Goal: Task Accomplishment & Management: Use online tool/utility

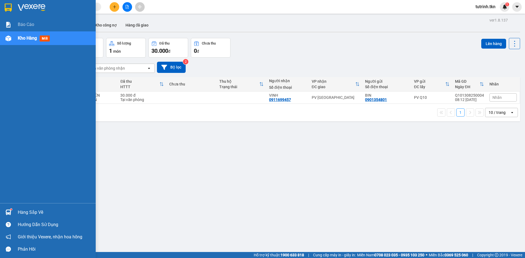
click at [16, 208] on div "Hàng sắp về" at bounding box center [48, 212] width 96 height 12
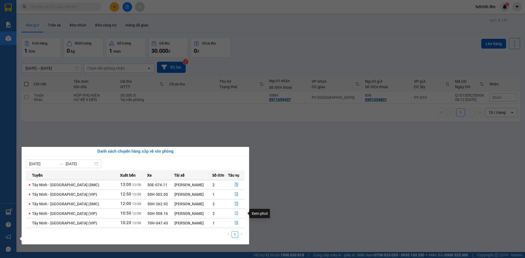
click at [236, 213] on icon "file-done" at bounding box center [236, 214] width 4 height 4
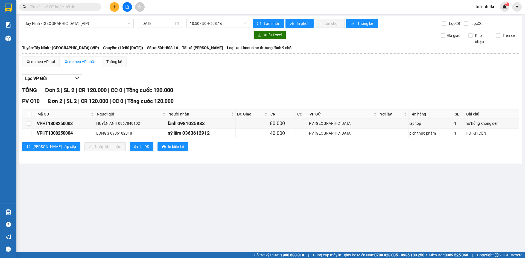
click at [31, 116] on th at bounding box center [29, 114] width 14 height 9
click at [30, 111] on th at bounding box center [29, 114] width 14 height 9
click at [31, 111] on th at bounding box center [29, 114] width 14 height 9
click at [31, 114] on th at bounding box center [29, 114] width 14 height 9
click at [28, 113] on input "checkbox" at bounding box center [29, 114] width 4 height 4
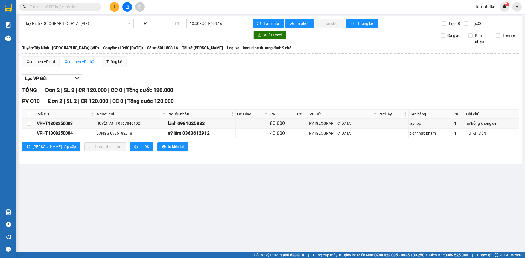
checkbox input "true"
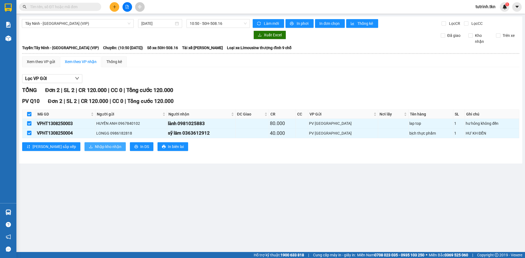
click at [95, 144] on span "Nhập kho nhận" at bounding box center [108, 147] width 27 height 6
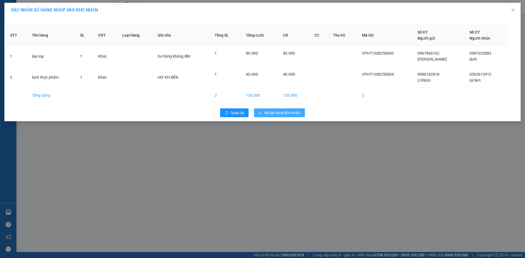
click at [273, 112] on span "Nhập hàng kho nhận" at bounding box center [282, 113] width 36 height 6
